Goal: Information Seeking & Learning: Learn about a topic

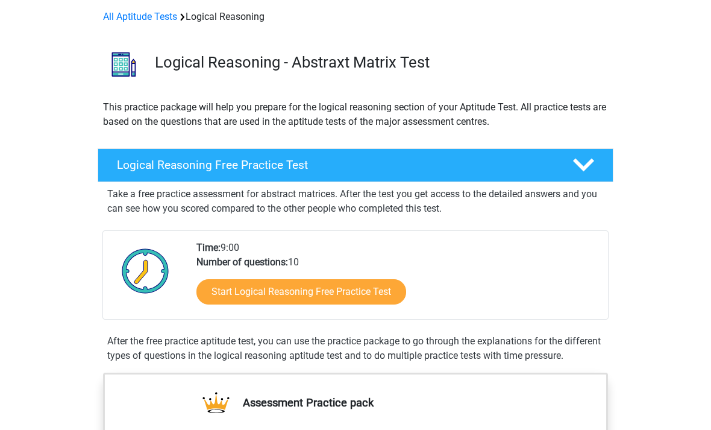
scroll to position [54, 0]
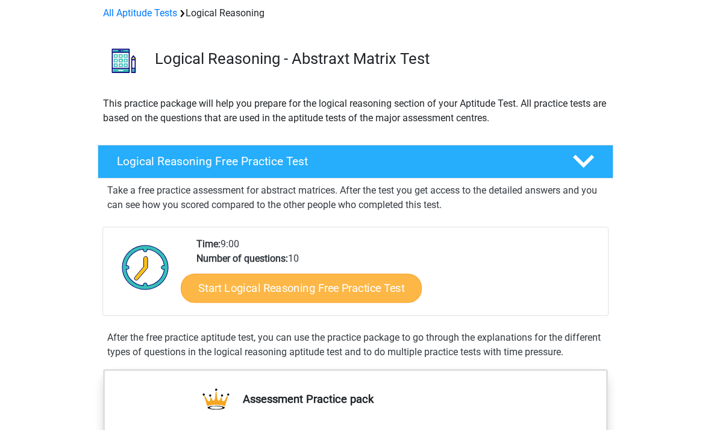
click at [222, 287] on link "Start Logical Reasoning Free Practice Test" at bounding box center [301, 287] width 241 height 29
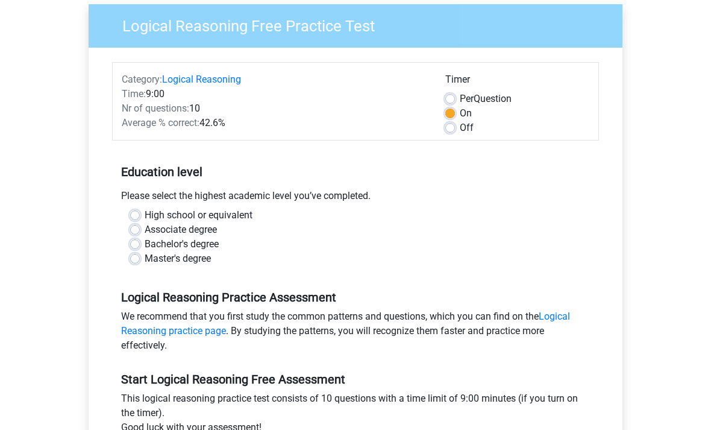
scroll to position [102, 0]
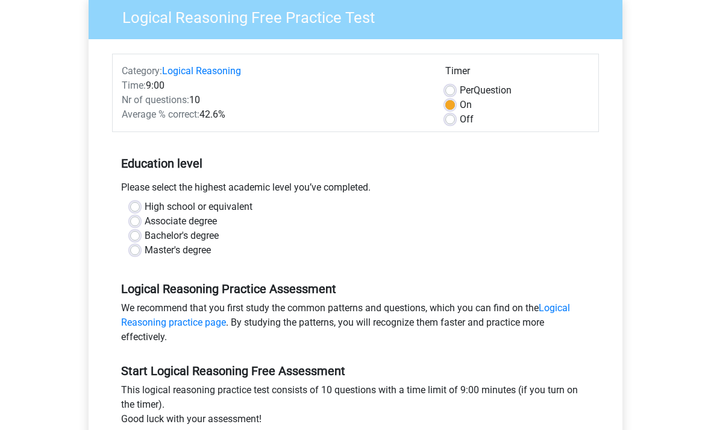
click at [145, 250] on label "Master's degree" at bounding box center [178, 251] width 66 height 14
click at [139, 250] on input "Master's degree" at bounding box center [135, 250] width 10 height 12
radio input "true"
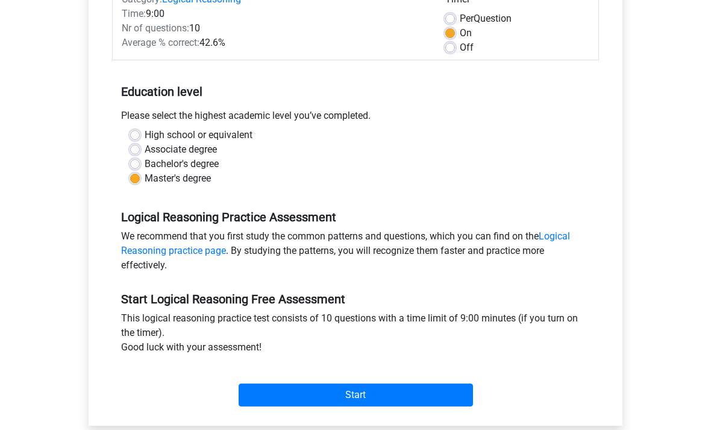
scroll to position [173, 0]
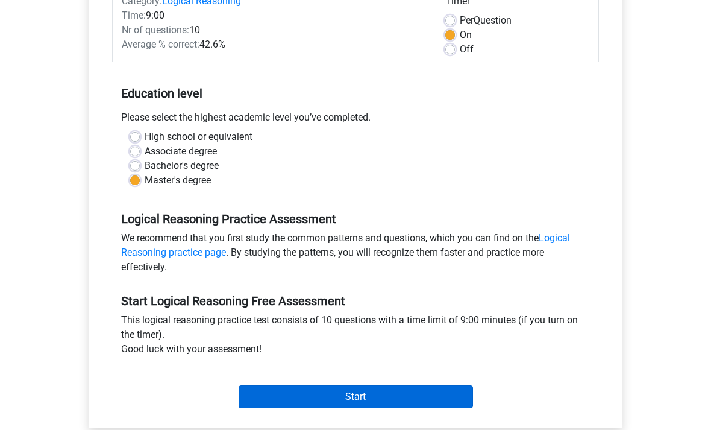
click at [268, 400] on input "Start" at bounding box center [356, 396] width 234 height 23
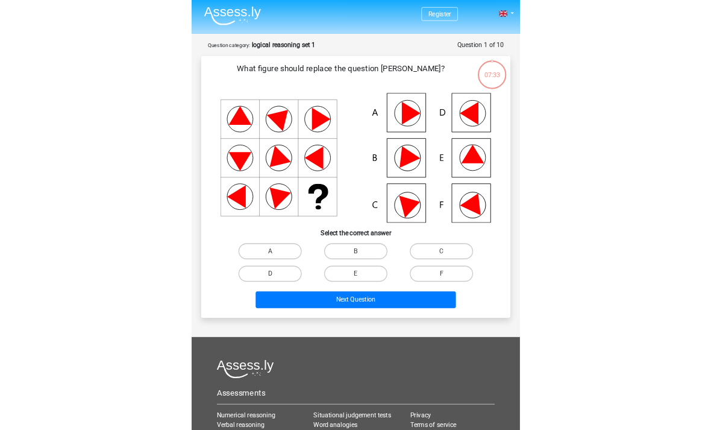
scroll to position [28, 0]
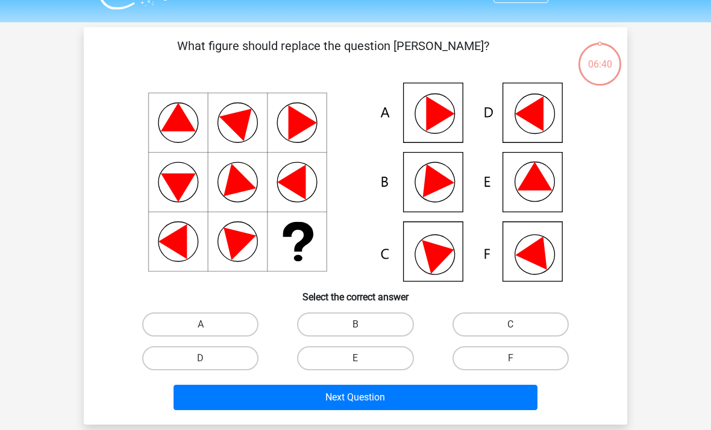
click at [529, 175] on icon at bounding box center [535, 176] width 35 height 28
click at [352, 363] on label "E" at bounding box center [355, 358] width 116 height 24
click at [356, 363] on input "E" at bounding box center [360, 362] width 8 height 8
radio input "true"
click at [335, 393] on button "Next Question" at bounding box center [356, 397] width 365 height 25
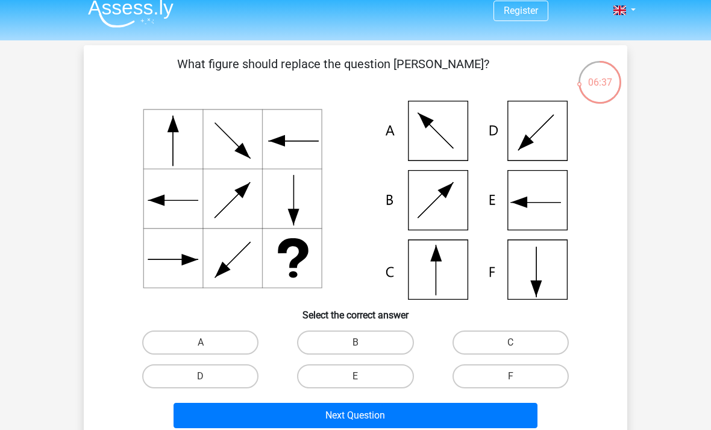
scroll to position [11, 0]
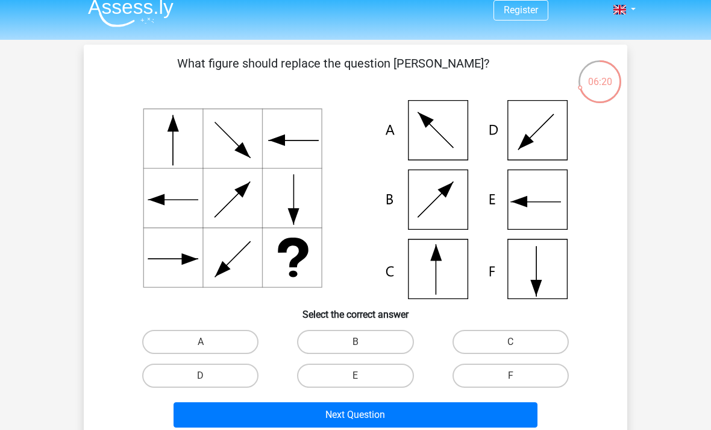
click at [480, 339] on label "C" at bounding box center [511, 342] width 116 height 24
click at [511, 342] on input "C" at bounding box center [515, 346] width 8 height 8
radio input "true"
click at [333, 421] on button "Next Question" at bounding box center [356, 414] width 365 height 25
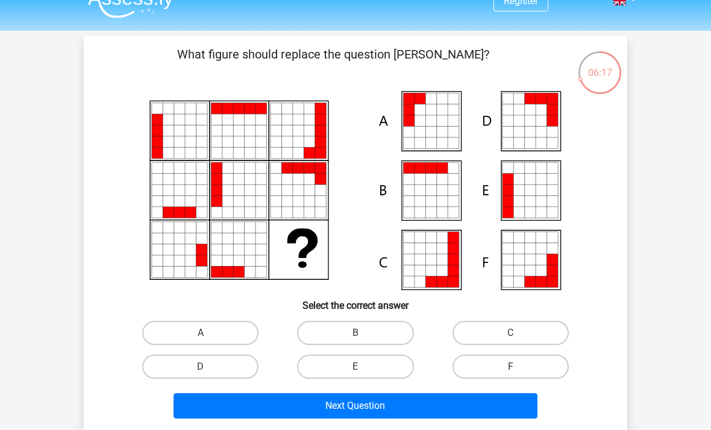
scroll to position [19, 0]
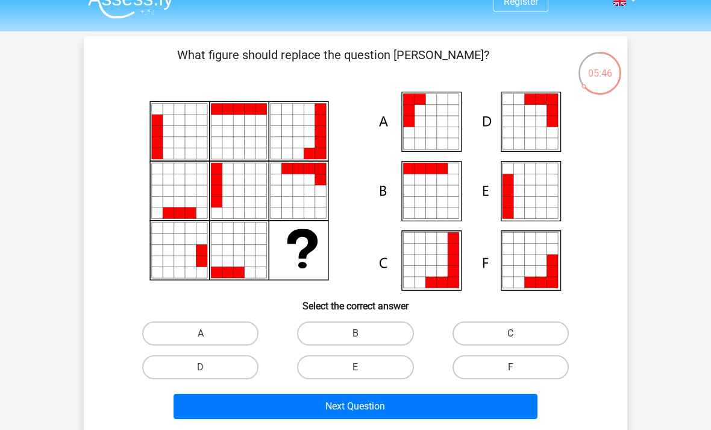
click at [354, 374] on label "E" at bounding box center [355, 367] width 116 height 24
click at [356, 374] on input "E" at bounding box center [360, 371] width 8 height 8
radio input "true"
click at [357, 414] on button "Next Question" at bounding box center [356, 406] width 365 height 25
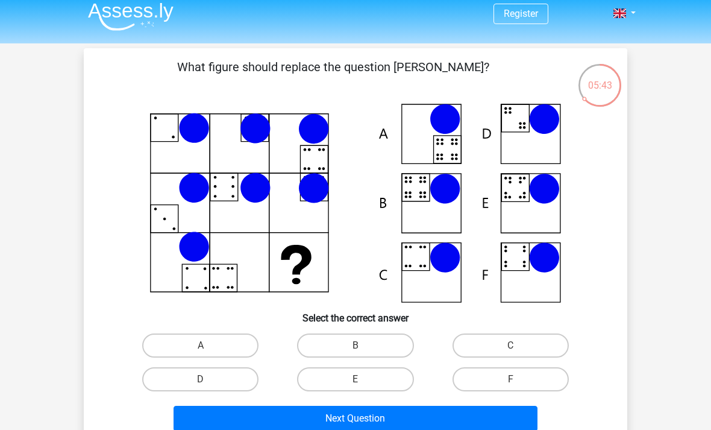
scroll to position [4, 0]
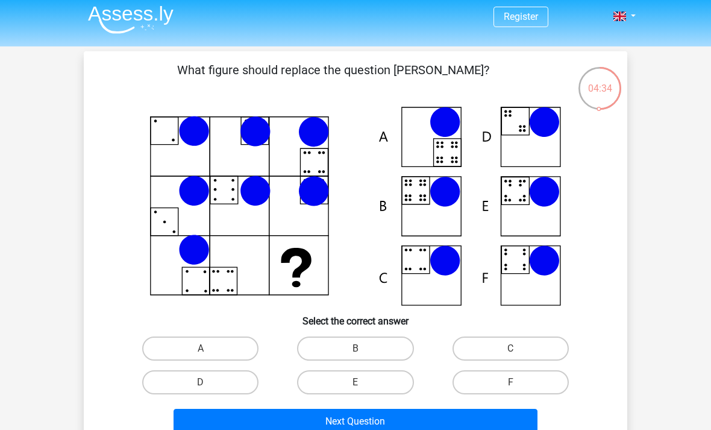
click at [336, 353] on label "B" at bounding box center [355, 348] width 116 height 24
click at [356, 353] on input "B" at bounding box center [360, 352] width 8 height 8
radio input "true"
click at [329, 429] on button "Next Question" at bounding box center [356, 421] width 365 height 25
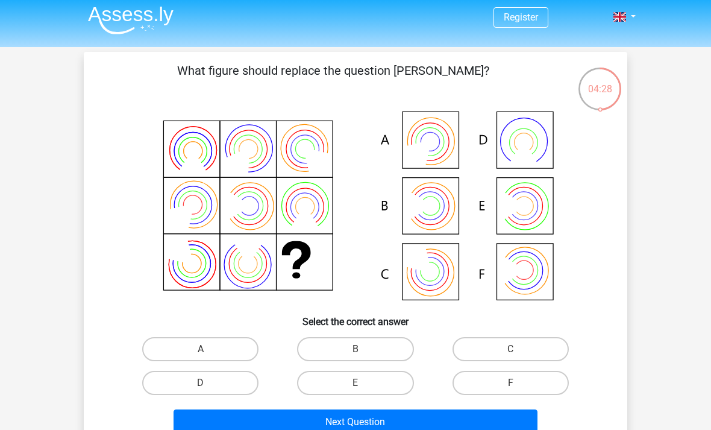
scroll to position [3, 0]
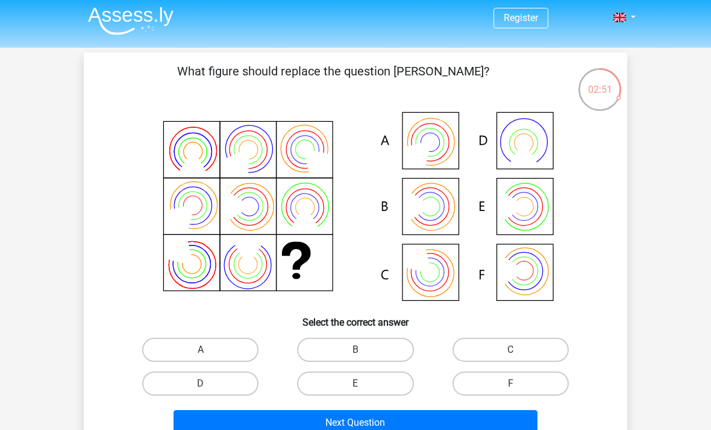
click at [326, 353] on label "B" at bounding box center [355, 350] width 116 height 24
click at [356, 353] on input "B" at bounding box center [360, 354] width 8 height 8
radio input "true"
click at [324, 429] on button "Next Question" at bounding box center [356, 422] width 365 height 25
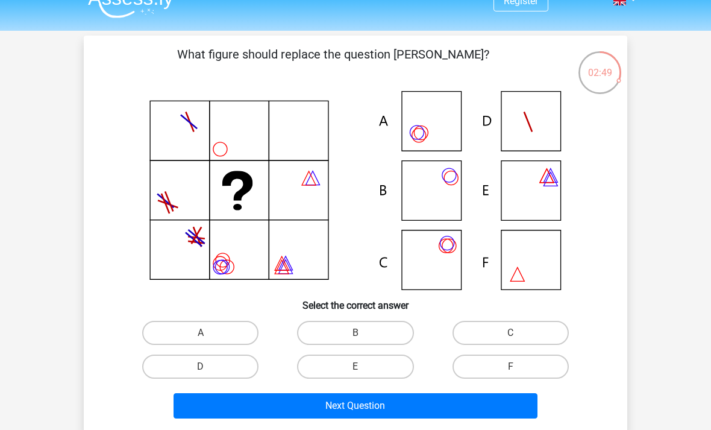
scroll to position [19, 0]
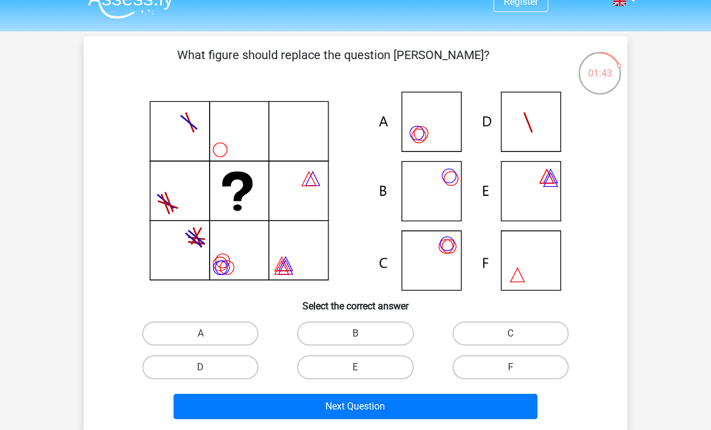
click at [175, 327] on label "A" at bounding box center [200, 333] width 116 height 24
click at [201, 333] on input "A" at bounding box center [205, 337] width 8 height 8
radio input "true"
click at [201, 411] on button "Next Question" at bounding box center [356, 406] width 365 height 25
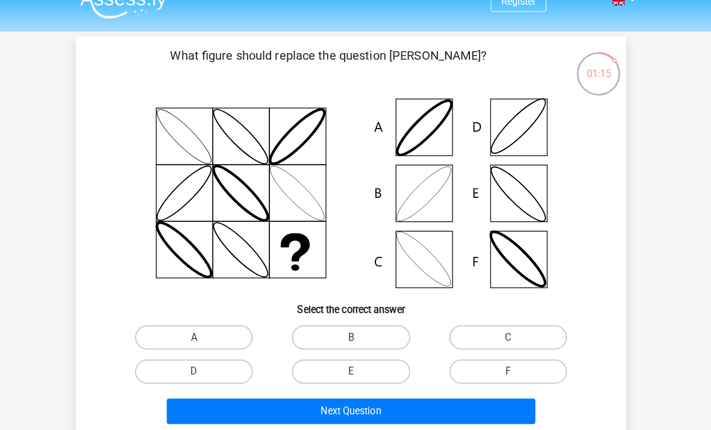
click at [329, 336] on label "B" at bounding box center [355, 333] width 116 height 24
click at [356, 336] on input "B" at bounding box center [360, 337] width 8 height 8
radio input "true"
click at [317, 403] on button "Next Question" at bounding box center [356, 406] width 365 height 25
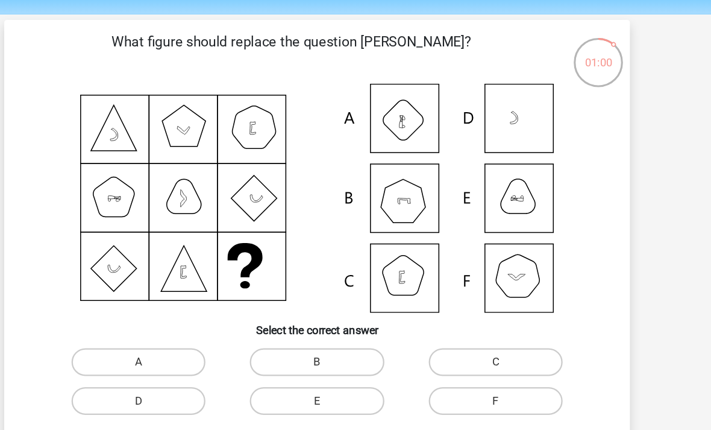
scroll to position [38, 0]
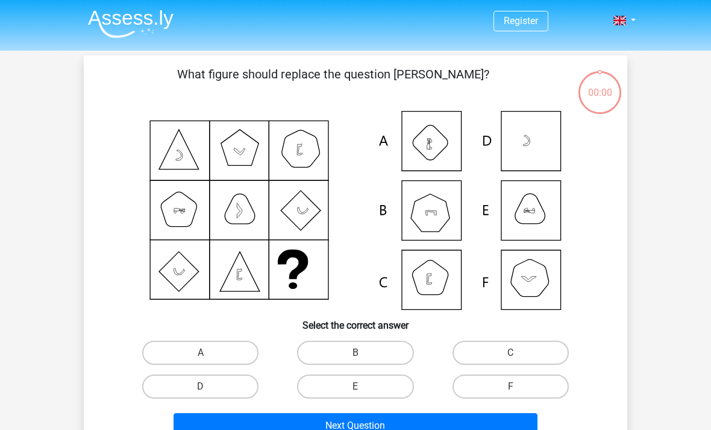
scroll to position [88, 66]
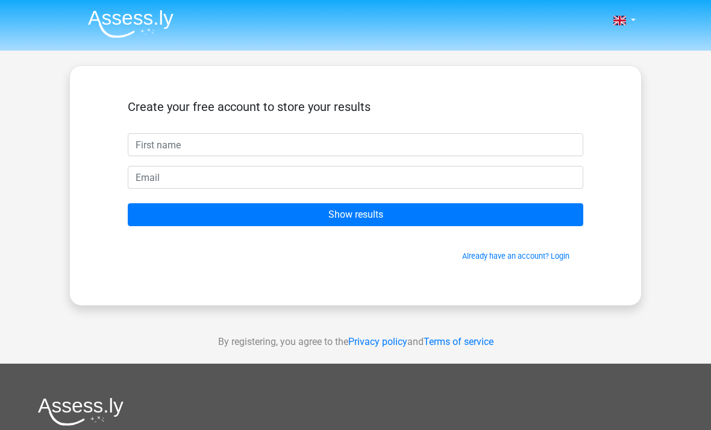
click at [263, 222] on input "Show results" at bounding box center [356, 214] width 456 height 23
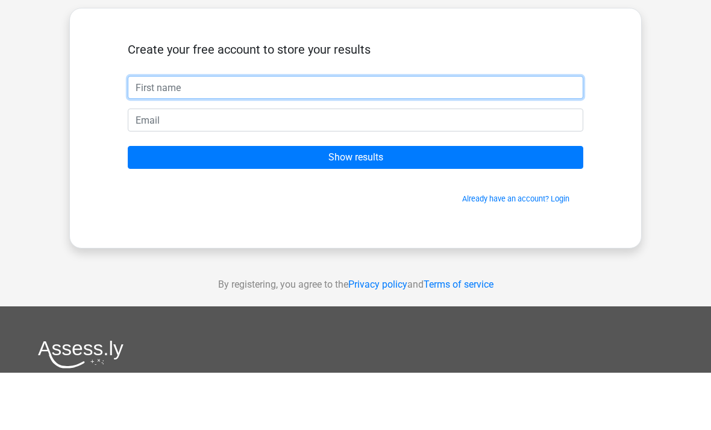
type input "Roos"
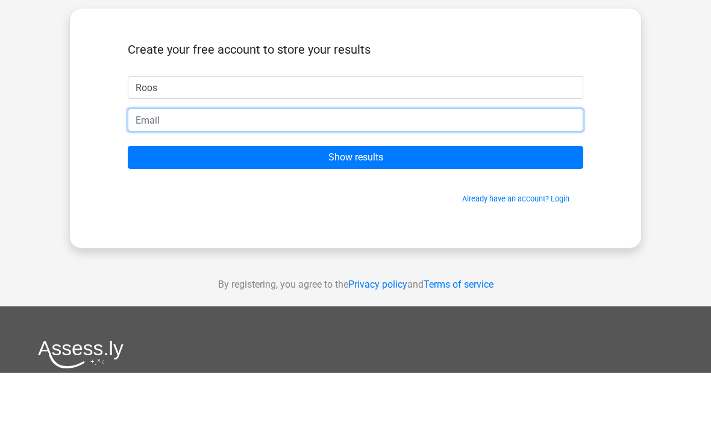
type input "[EMAIL_ADDRESS][DOMAIN_NAME]"
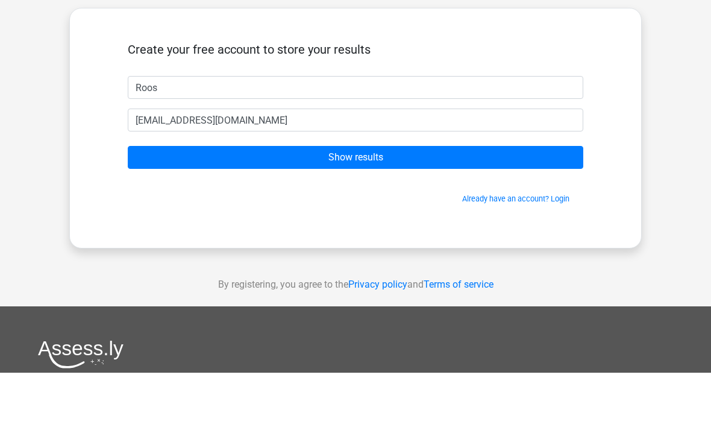
scroll to position [57, 0]
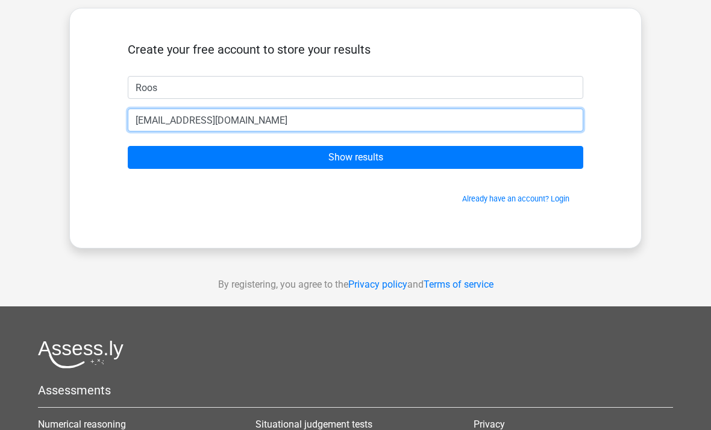
click at [261, 128] on input "[EMAIL_ADDRESS][DOMAIN_NAME]" at bounding box center [356, 120] width 456 height 23
click at [150, 113] on input "[EMAIL_ADDRESS][DOMAIN_NAME]" at bounding box center [356, 120] width 456 height 23
click at [162, 129] on input "[EMAIL_ADDRESS][DOMAIN_NAME]" at bounding box center [356, 120] width 456 height 23
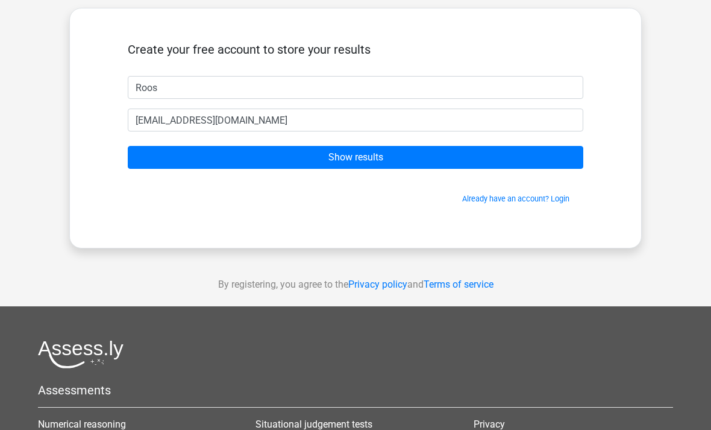
click at [223, 163] on input "Show results" at bounding box center [356, 157] width 456 height 23
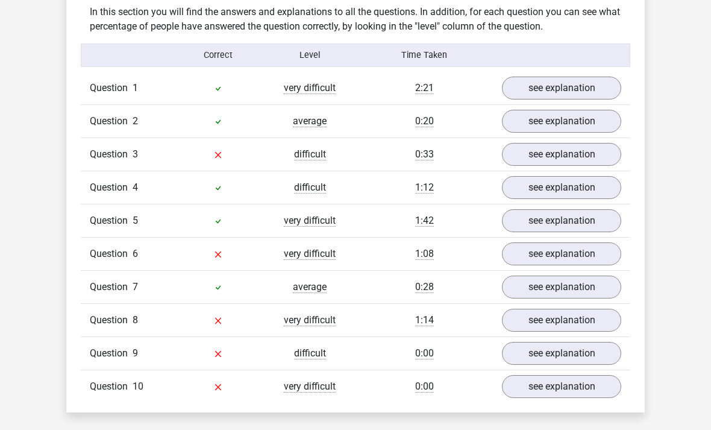
scroll to position [921, 0]
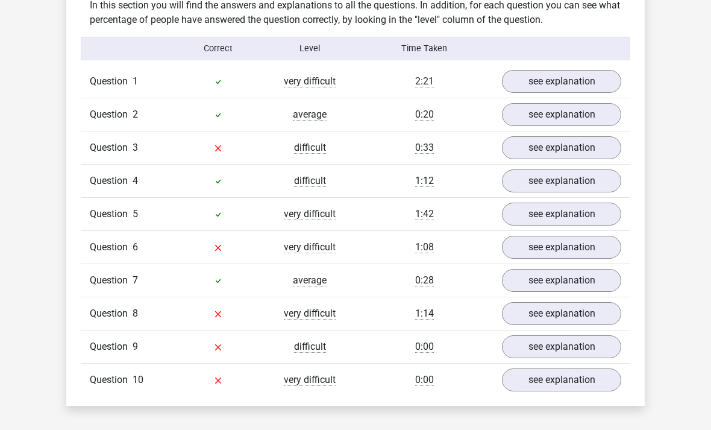
click at [527, 84] on link "see explanation" at bounding box center [561, 81] width 119 height 23
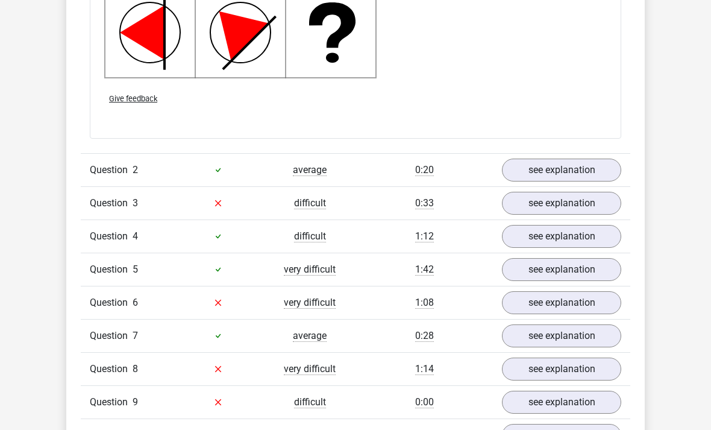
scroll to position [1644, 0]
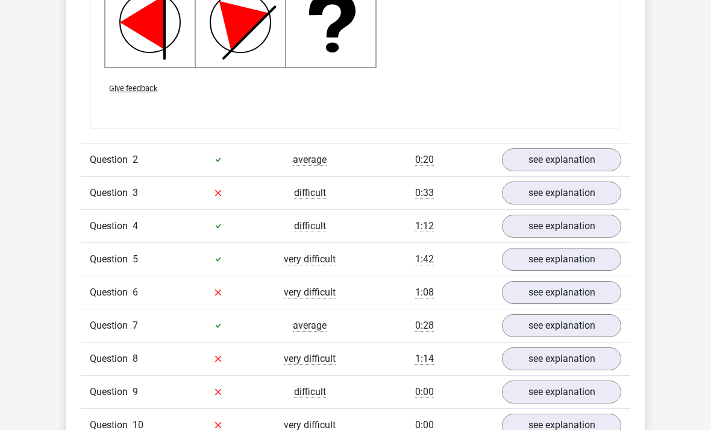
click at [528, 156] on link "see explanation" at bounding box center [561, 159] width 119 height 23
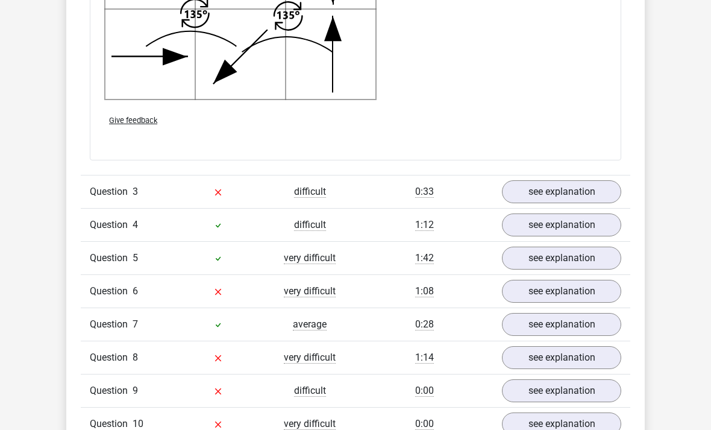
click at [541, 189] on link "see explanation" at bounding box center [561, 192] width 119 height 23
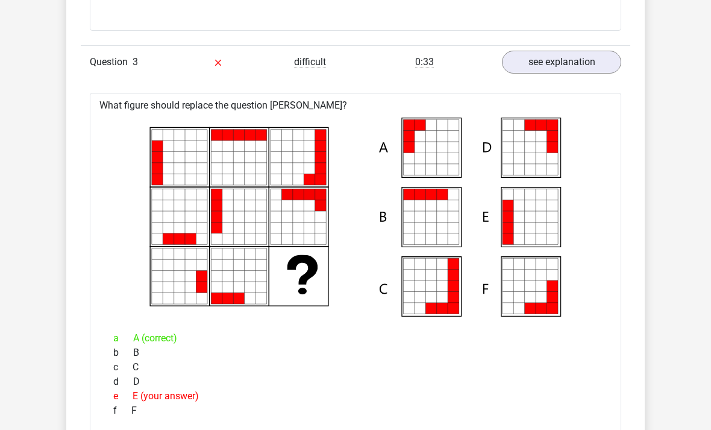
scroll to position [2504, 0]
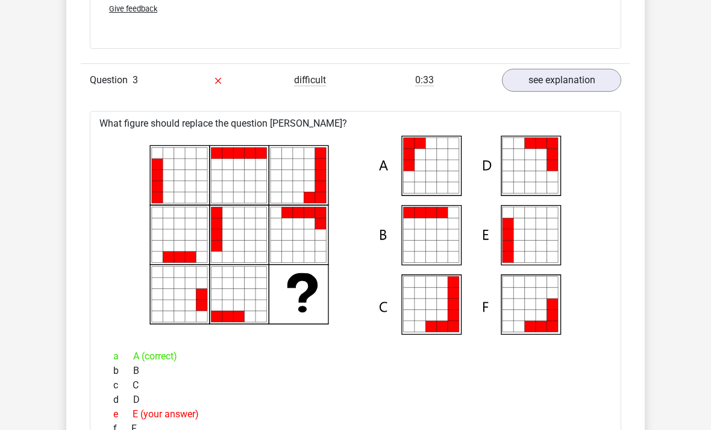
click at [546, 85] on link "see explanation" at bounding box center [561, 80] width 119 height 23
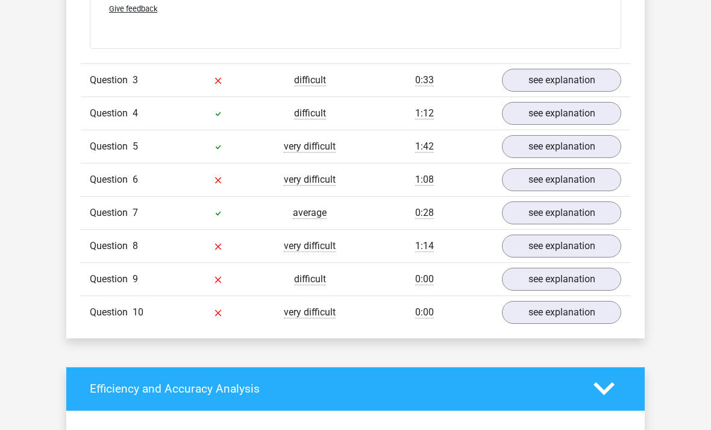
click at [554, 115] on link "see explanation" at bounding box center [561, 113] width 119 height 23
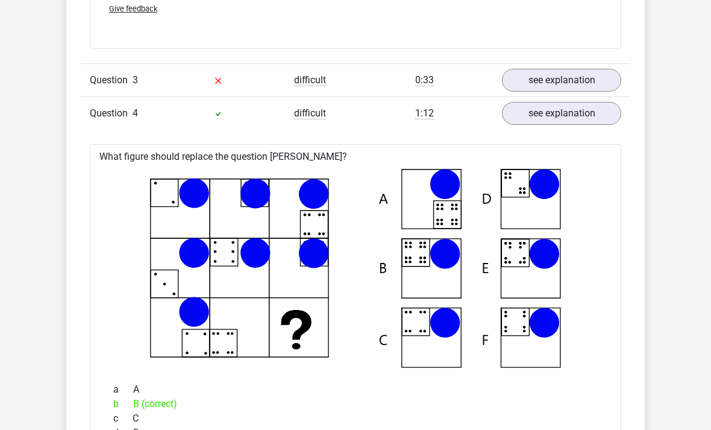
click at [535, 124] on link "see explanation" at bounding box center [561, 113] width 119 height 23
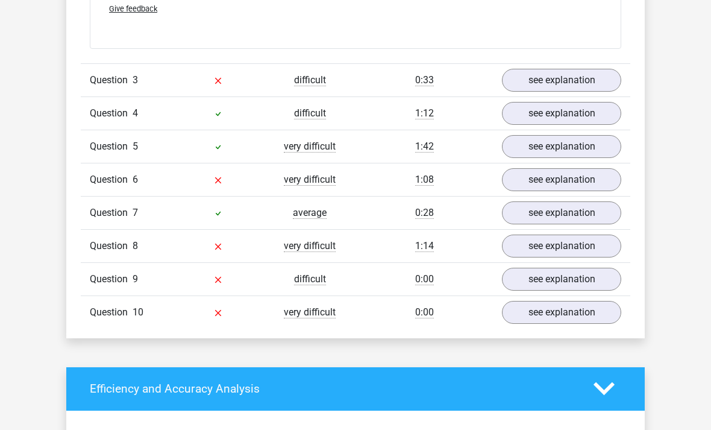
click at [537, 143] on link "see explanation" at bounding box center [561, 146] width 119 height 23
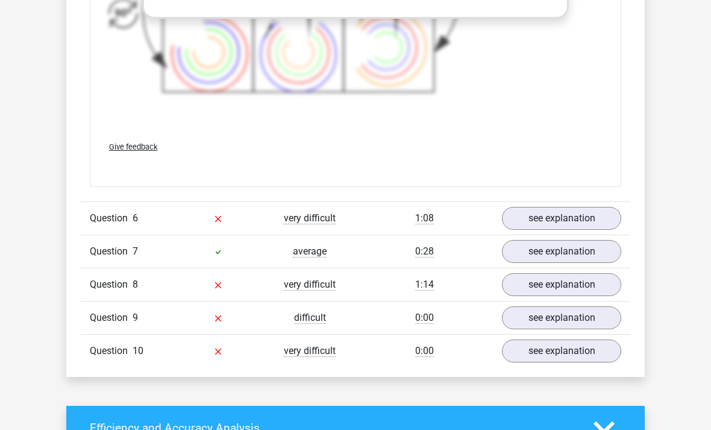
scroll to position [3278, 0]
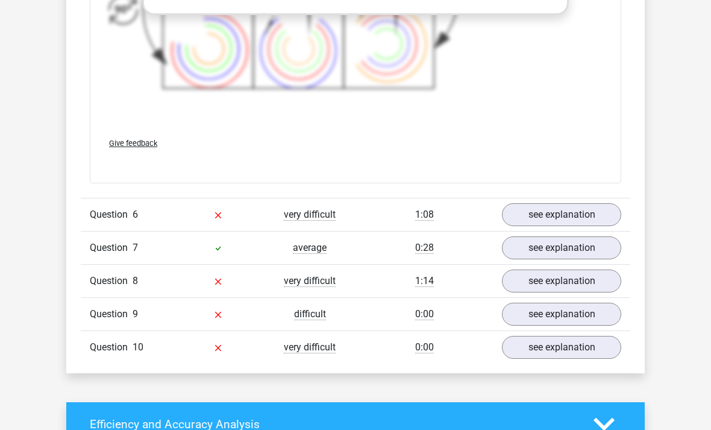
click at [541, 219] on link "see explanation" at bounding box center [561, 214] width 119 height 23
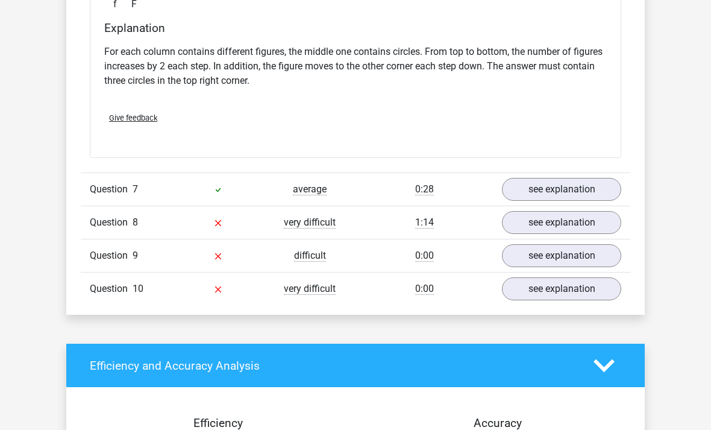
scroll to position [3853, 0]
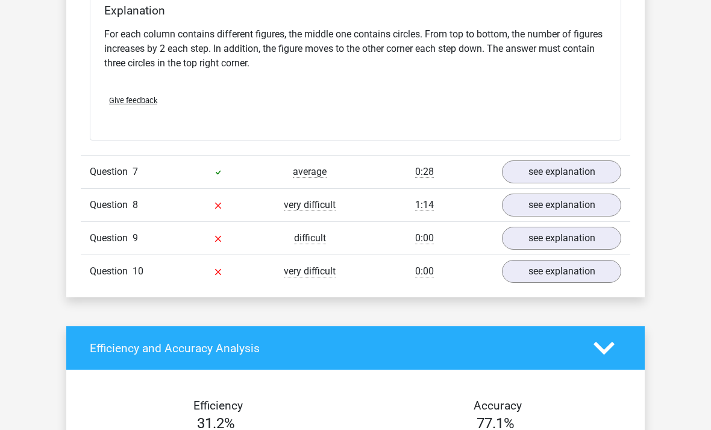
click at [550, 171] on link "see explanation" at bounding box center [561, 171] width 119 height 23
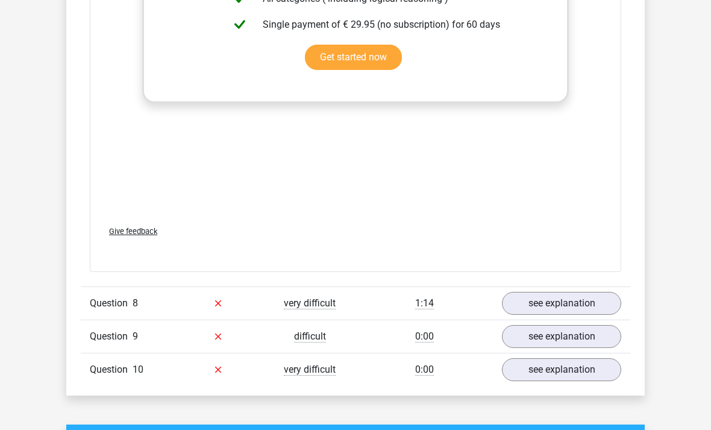
scroll to position [4573, 0]
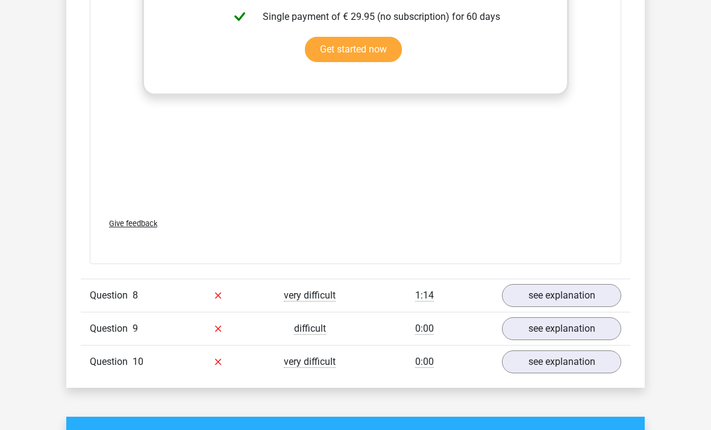
click at [543, 312] on div "Question 9 difficult 0:00 see explanation" at bounding box center [356, 328] width 550 height 33
click at [532, 300] on link "see explanation" at bounding box center [561, 295] width 119 height 23
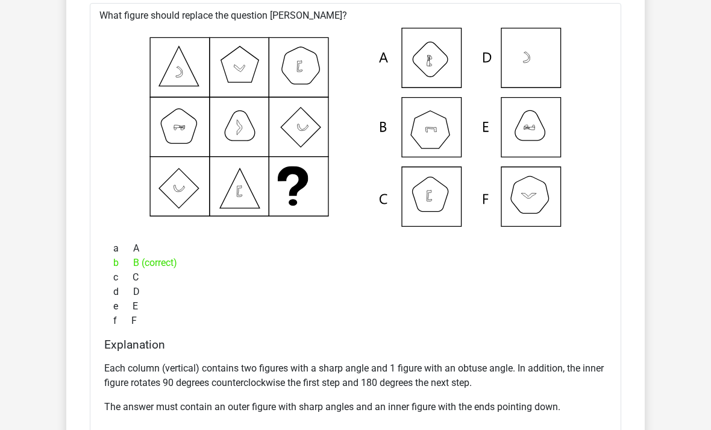
scroll to position [4898, 0]
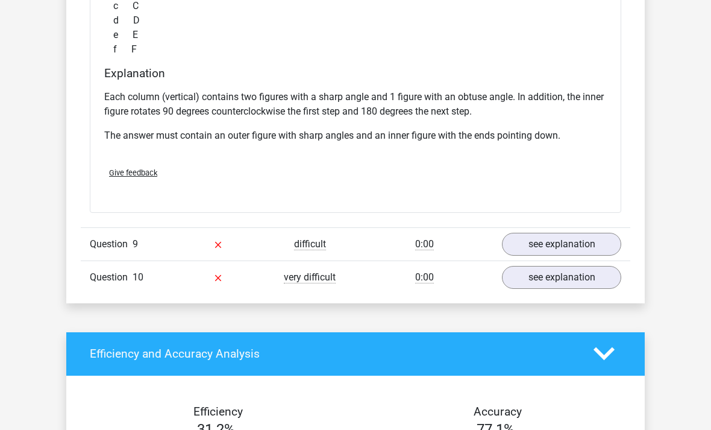
click at [526, 247] on link "see explanation" at bounding box center [561, 244] width 119 height 23
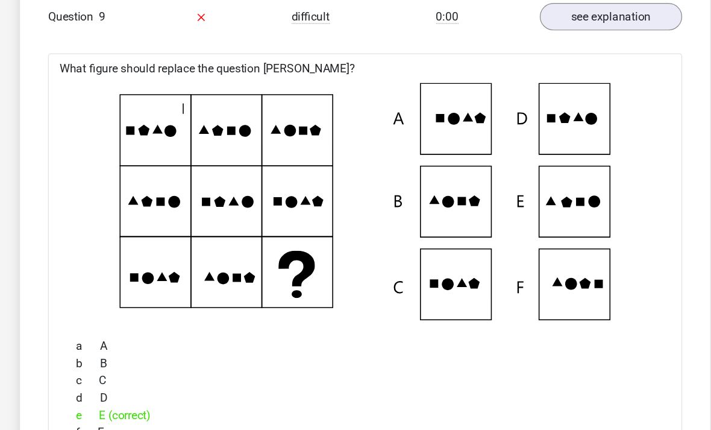
scroll to position [5396, 0]
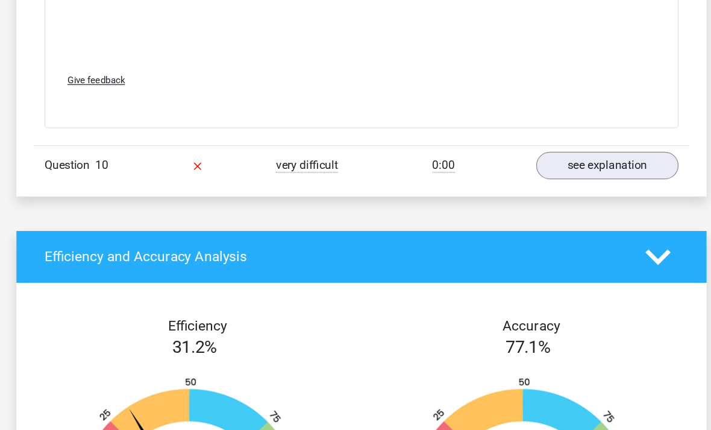
click at [502, 165] on link "see explanation" at bounding box center [561, 176] width 119 height 23
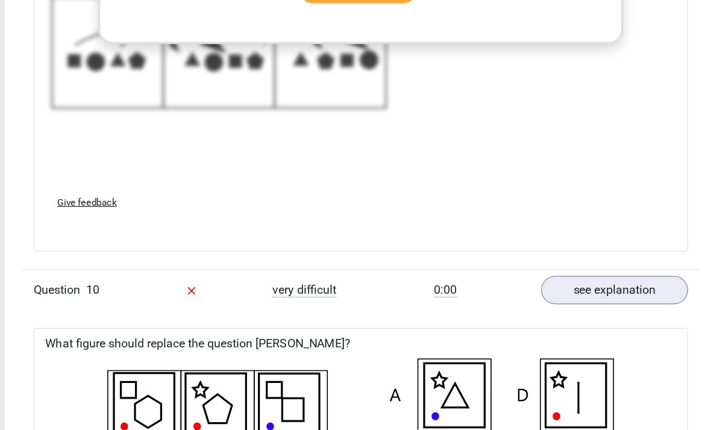
scroll to position [6002, 0]
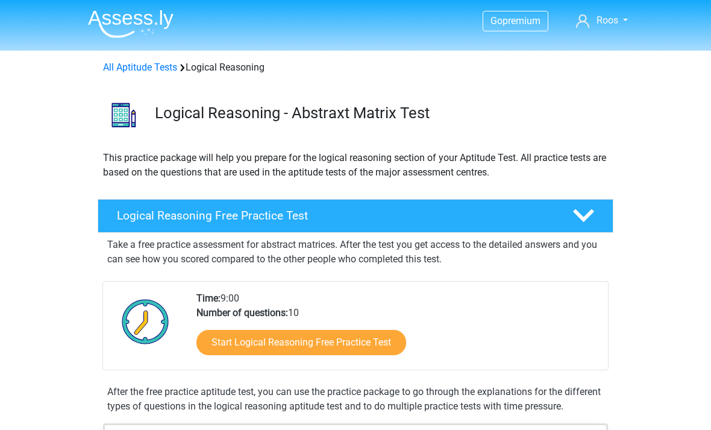
scroll to position [93, 0]
